Goal: Browse casually

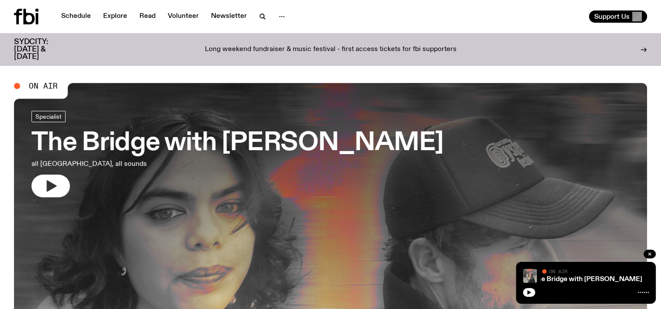
click at [47, 185] on icon "button" at bounding box center [52, 185] width 10 height 11
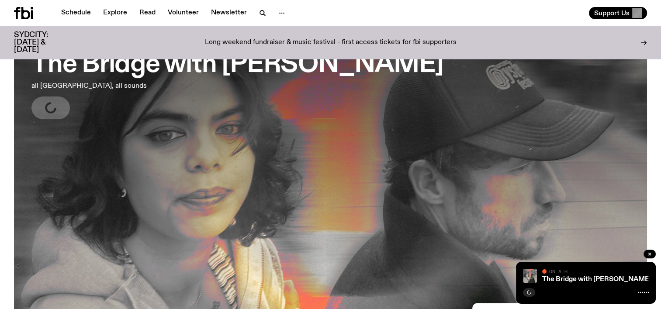
scroll to position [37, 0]
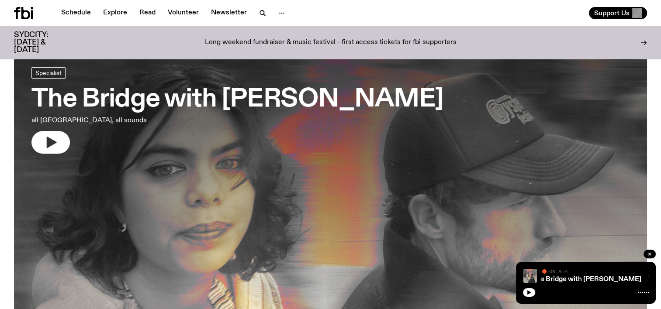
click at [51, 143] on icon "button" at bounding box center [52, 142] width 10 height 11
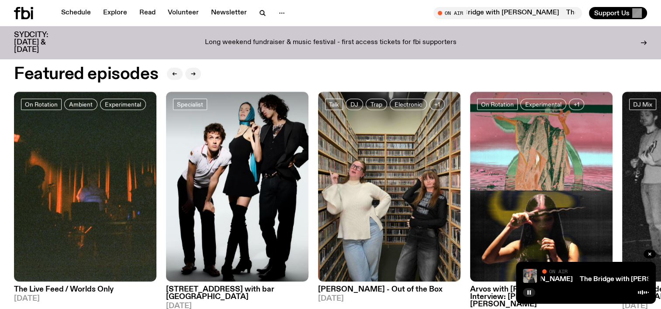
scroll to position [386, 0]
